Goal: Task Accomplishment & Management: Use online tool/utility

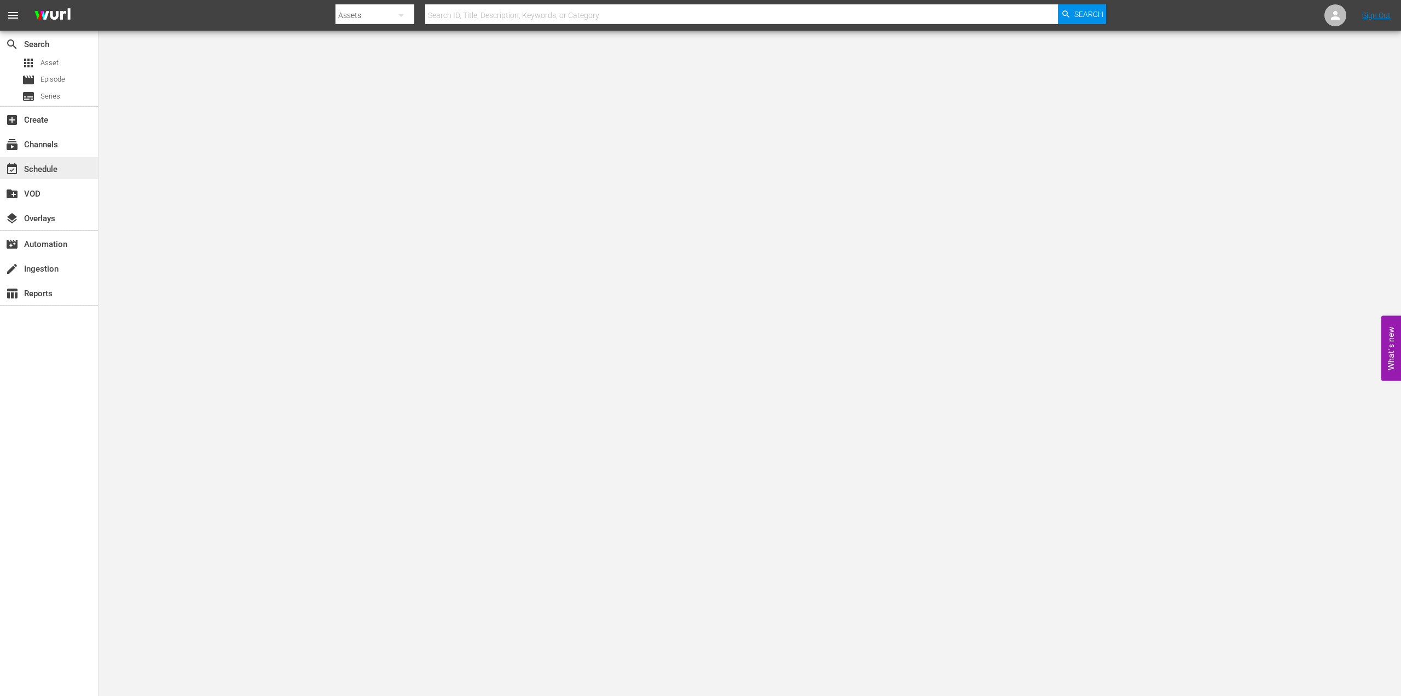
click at [43, 166] on div "event_available Schedule" at bounding box center [30, 168] width 61 height 10
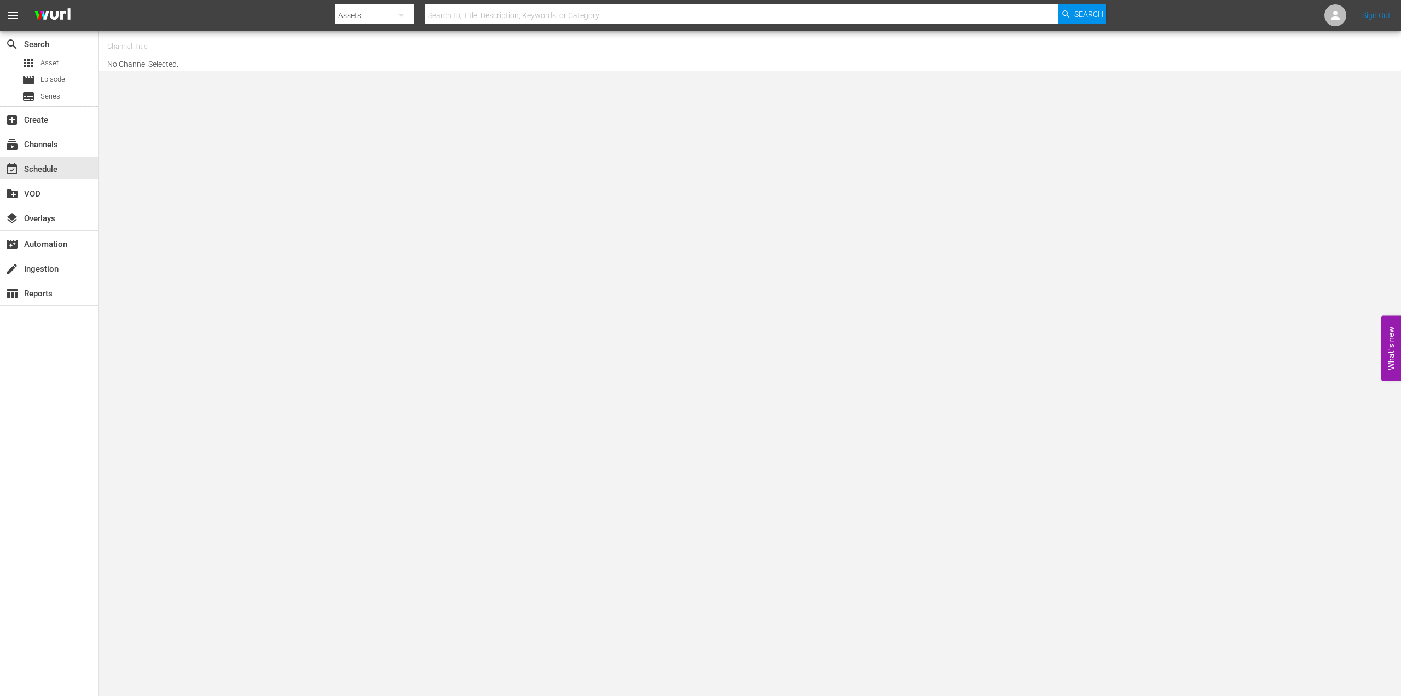
click at [186, 44] on input "text" at bounding box center [177, 46] width 140 height 26
click at [146, 79] on div "Commissario [PERSON_NAME] (2136 - plaion_pictures_gmbh_commissariomontalbano_1)" at bounding box center [258, 77] width 284 height 26
type input "Commissario [PERSON_NAME] (2136 - plaion_pictures_gmbh_commissariomontalbano_1)"
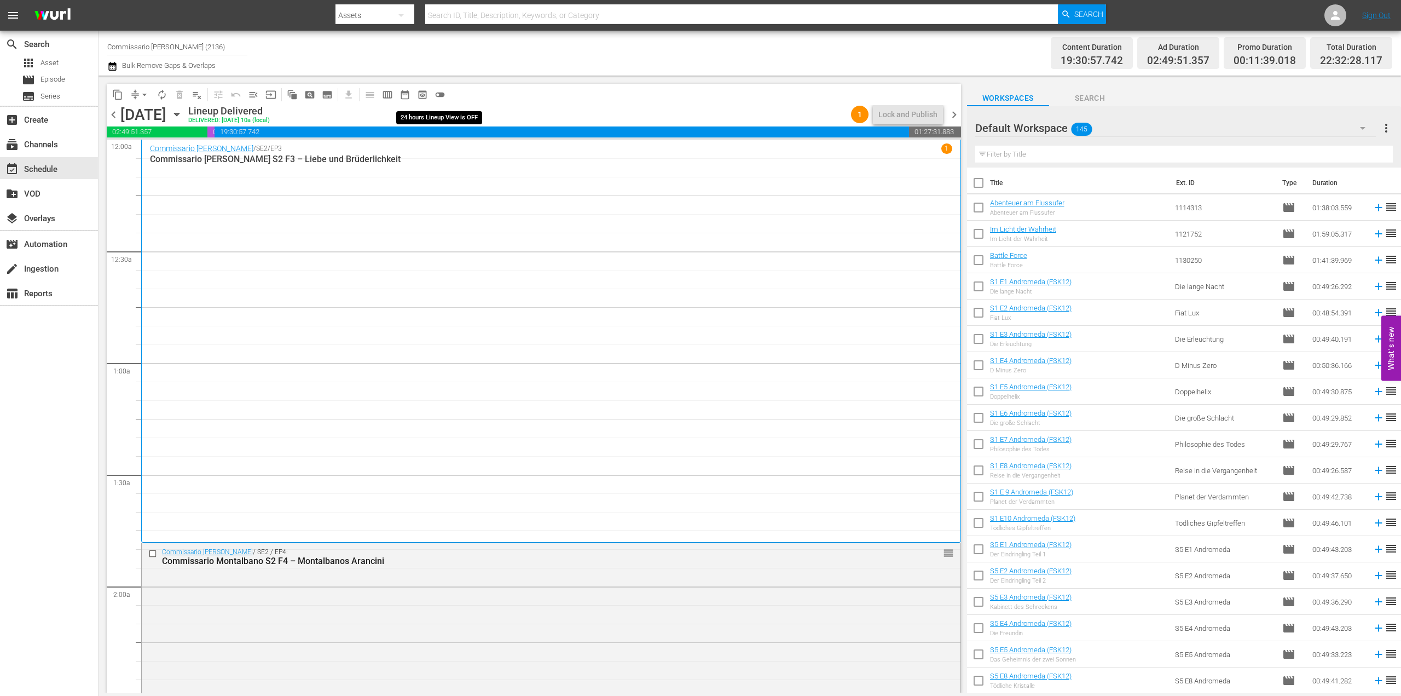
click at [436, 94] on span "toggle_off" at bounding box center [440, 94] width 11 height 11
